Goal: Find specific page/section: Find specific page/section

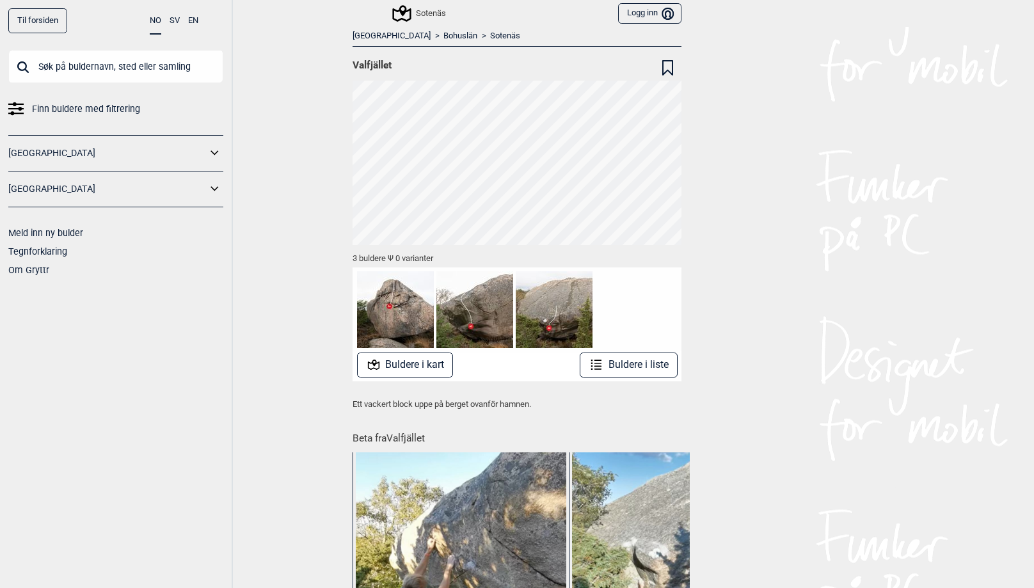
click at [90, 63] on input "text" at bounding box center [115, 66] width 215 height 33
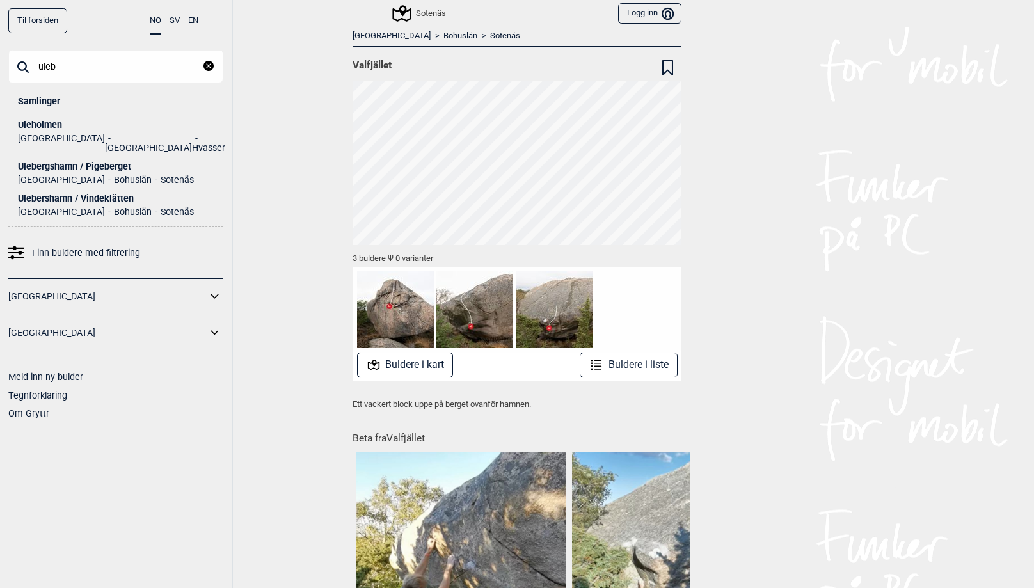
type input "uleb"
click at [91, 162] on div "Ulebergshamn / Pigeberget" at bounding box center [116, 167] width 196 height 10
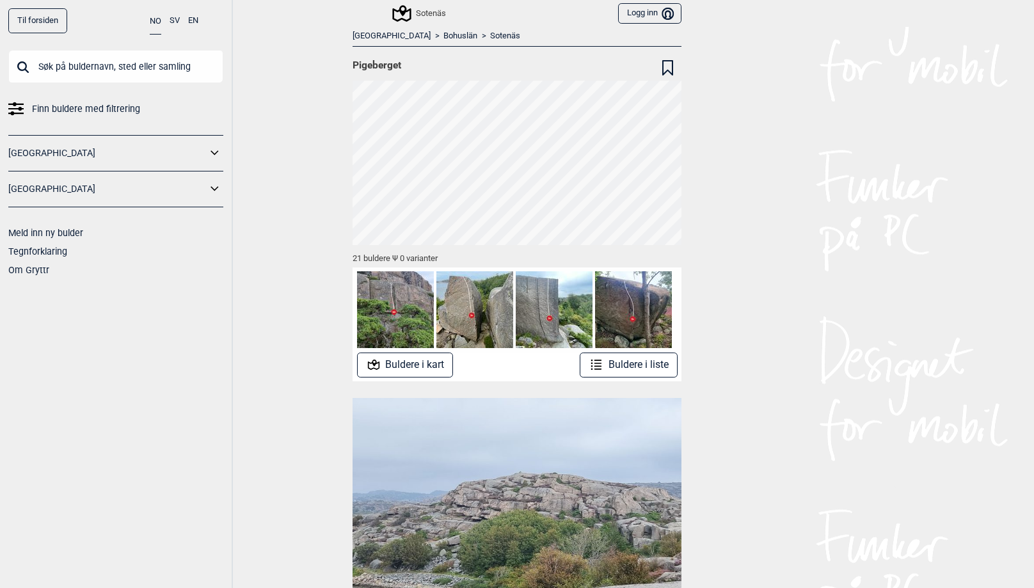
click at [630, 366] on button "Buldere i liste" at bounding box center [629, 365] width 98 height 25
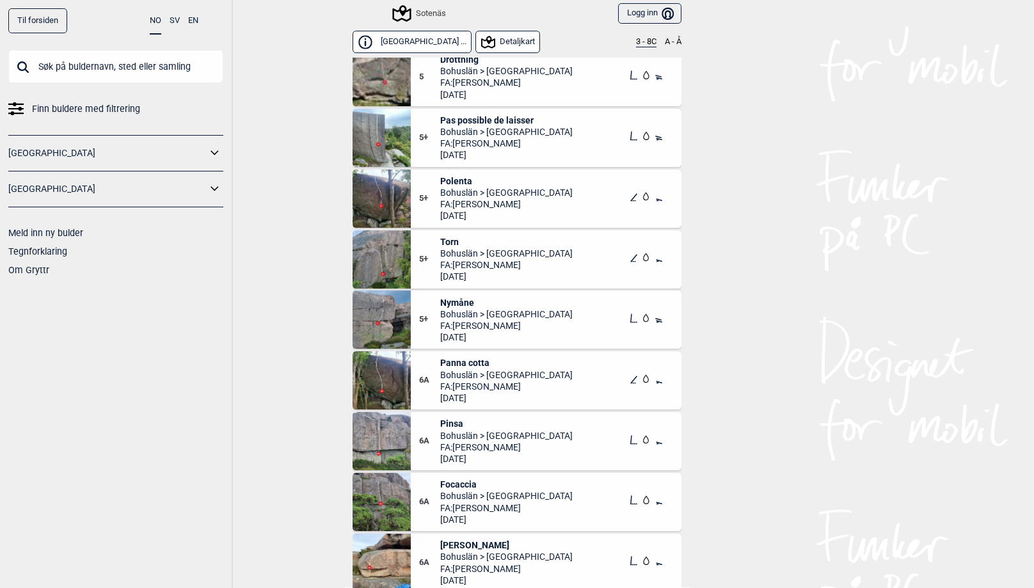
scroll to position [548, 0]
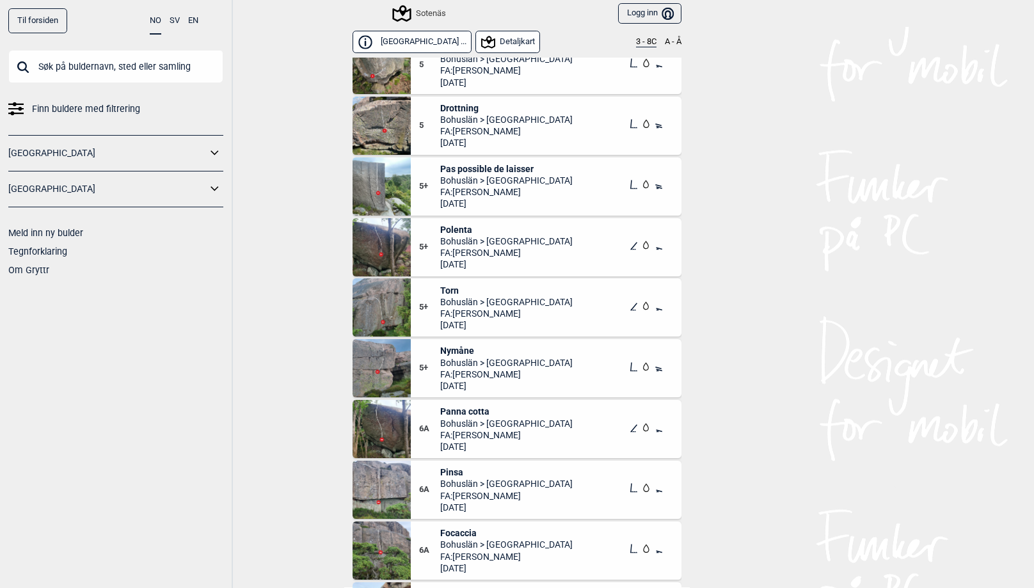
click at [370, 292] on img at bounding box center [382, 307] width 58 height 58
